Goal: Task Accomplishment & Management: Manage account settings

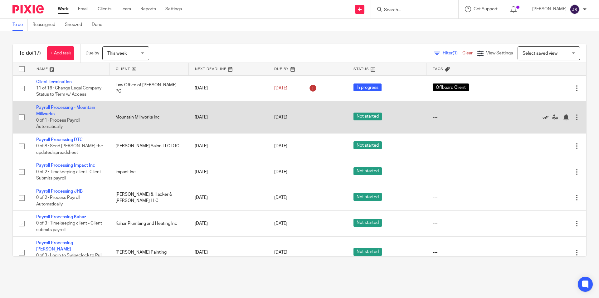
click at [543, 120] on icon at bounding box center [546, 117] width 6 height 6
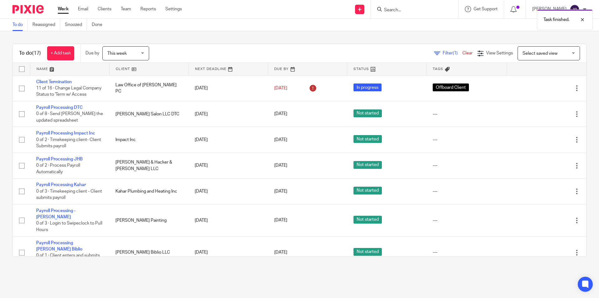
click at [543, 117] on icon at bounding box center [546, 114] width 6 height 6
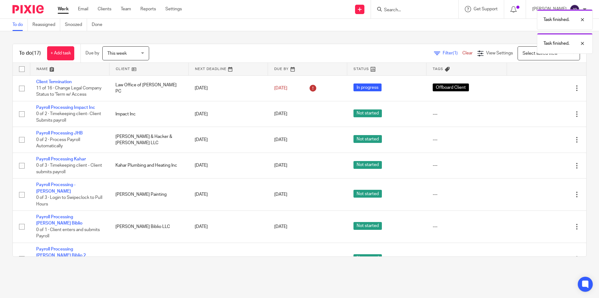
click at [543, 117] on icon at bounding box center [546, 114] width 6 height 6
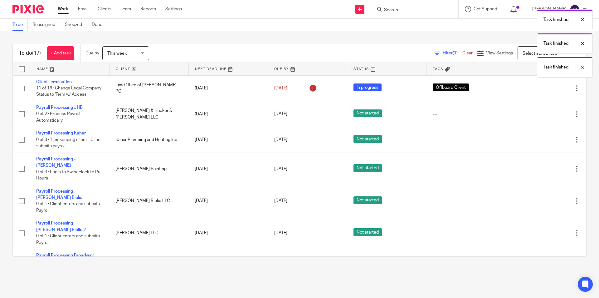
click at [543, 117] on icon at bounding box center [546, 114] width 6 height 6
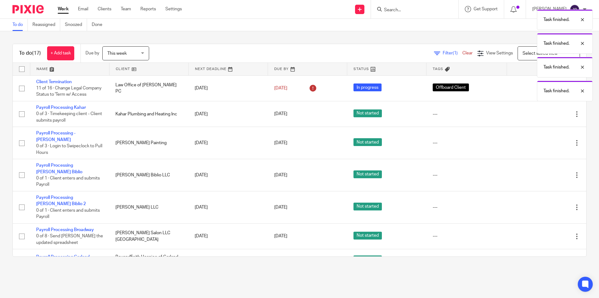
click at [543, 117] on icon at bounding box center [546, 114] width 6 height 6
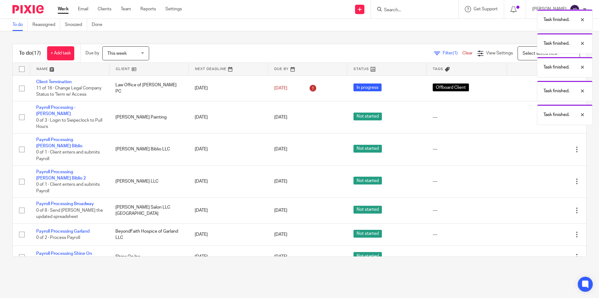
click at [531, 123] on div "Task finished. Task finished. Task finished. Task finished. Task finished." at bounding box center [446, 65] width 293 height 119
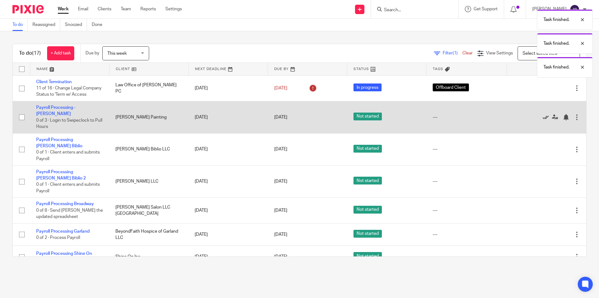
click at [543, 120] on icon at bounding box center [546, 117] width 6 height 6
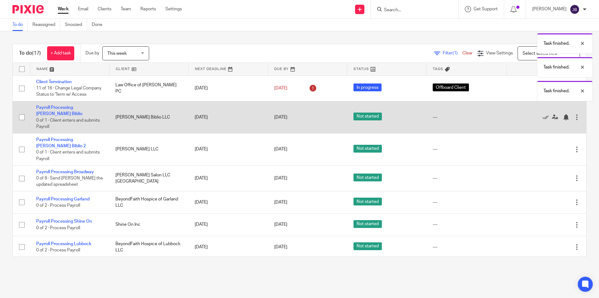
click at [532, 124] on div "Edit task Delete" at bounding box center [547, 117] width 67 height 16
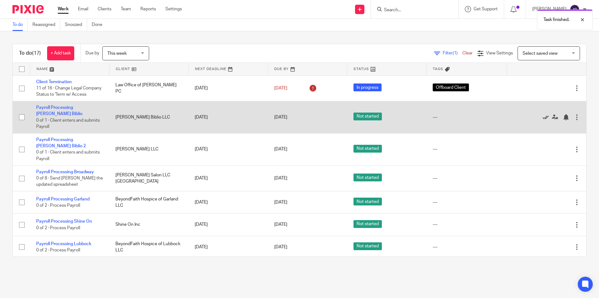
click at [543, 120] on icon at bounding box center [546, 117] width 6 height 6
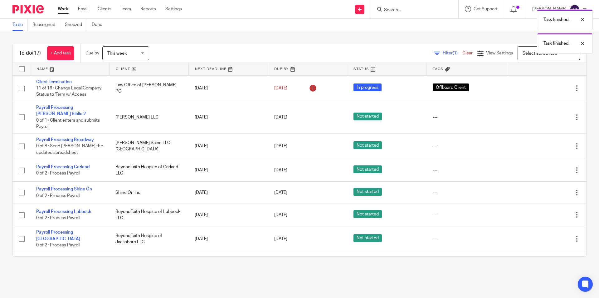
click at [543, 120] on icon at bounding box center [546, 117] width 6 height 6
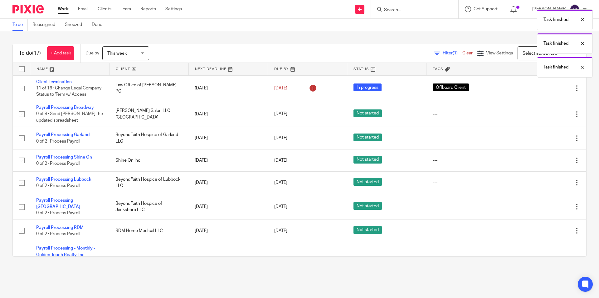
click at [543, 117] on icon at bounding box center [546, 114] width 6 height 6
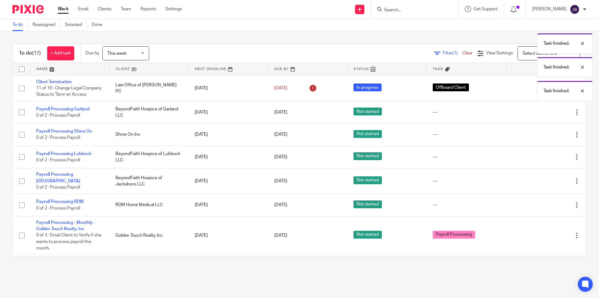
click at [543, 115] on icon at bounding box center [546, 112] width 6 height 6
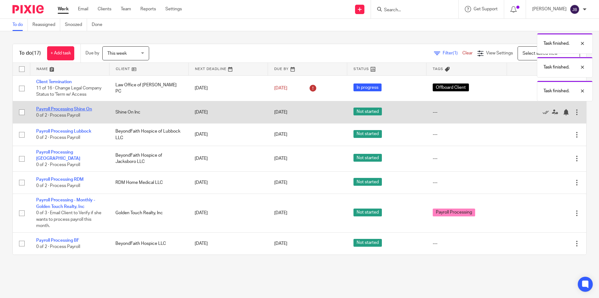
click at [83, 111] on link "Payroll Processing Shine On" at bounding box center [64, 109] width 56 height 4
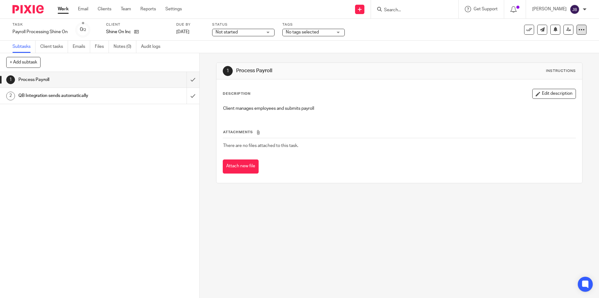
click at [579, 31] on icon at bounding box center [582, 30] width 6 height 6
click at [542, 81] on span "Delete" at bounding box center [543, 81] width 13 height 4
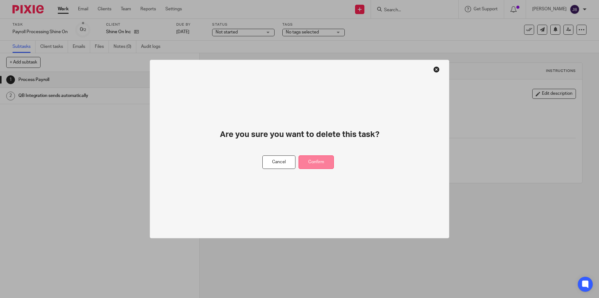
click at [327, 159] on button "Confirm" at bounding box center [316, 161] width 35 height 13
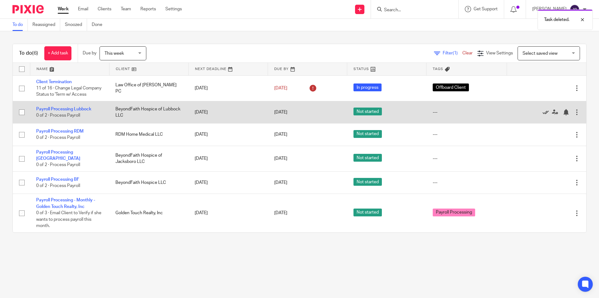
click at [543, 115] on icon at bounding box center [546, 112] width 6 height 6
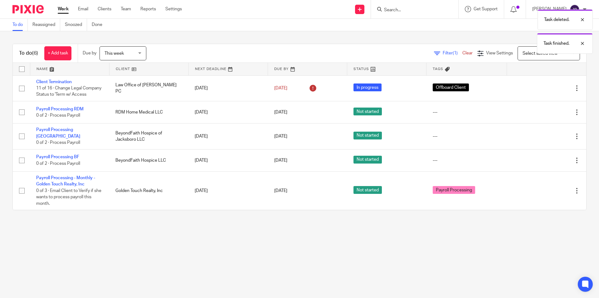
click at [543, 115] on icon at bounding box center [546, 112] width 6 height 6
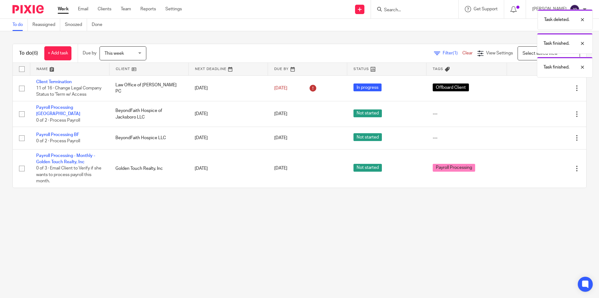
click at [543, 117] on icon at bounding box center [546, 114] width 6 height 6
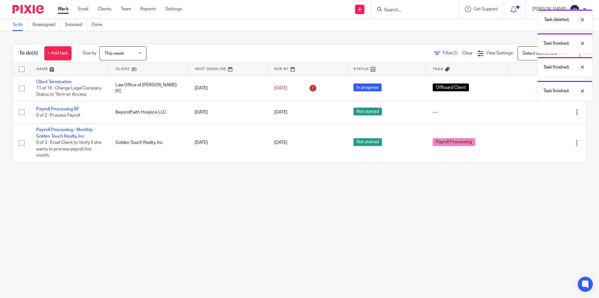
click at [543, 115] on icon at bounding box center [546, 112] width 6 height 6
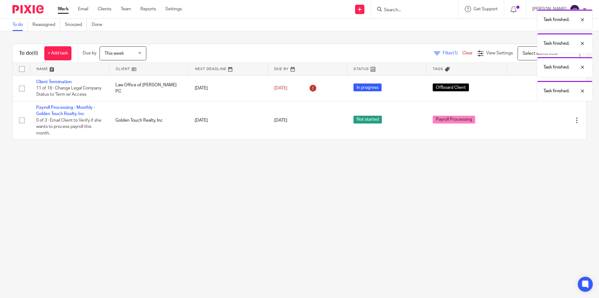
click at [143, 149] on div "To do (6) + Add task Due by This week This week [DATE] [DATE] This week Next we…" at bounding box center [299, 91] width 599 height 121
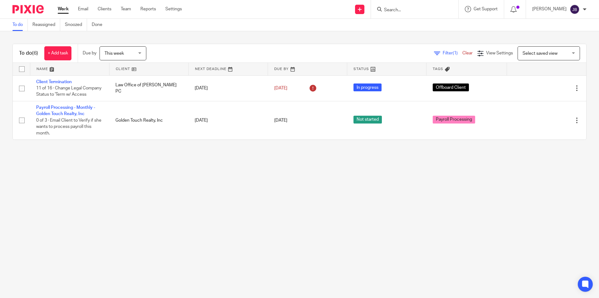
click at [307, 179] on main "To do Reassigned Snoozed Done To do (6) + Add task Due by This week This week […" at bounding box center [299, 149] width 599 height 298
click at [267, 188] on main "To do Reassigned Snoozed Done To do (6) + Add task Due by This week This week […" at bounding box center [299, 149] width 599 height 298
